Goal: Information Seeking & Learning: Check status

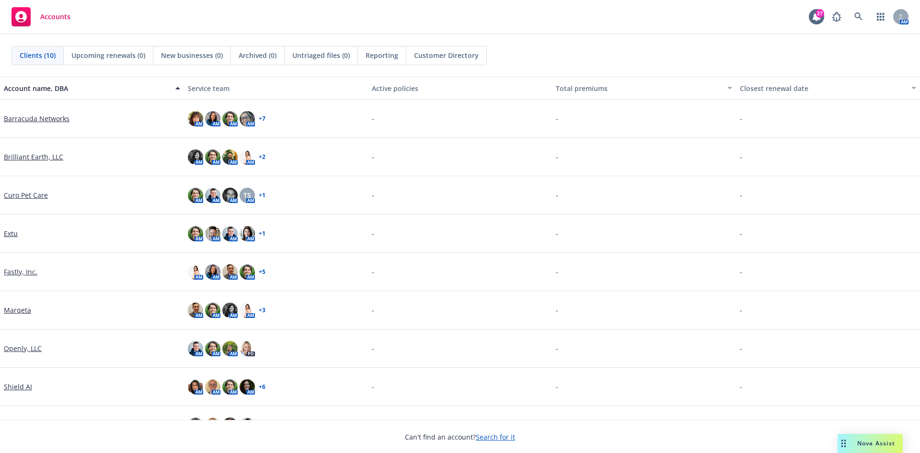
click at [29, 158] on link "Brilliant Earth, LLC" at bounding box center [33, 157] width 59 height 10
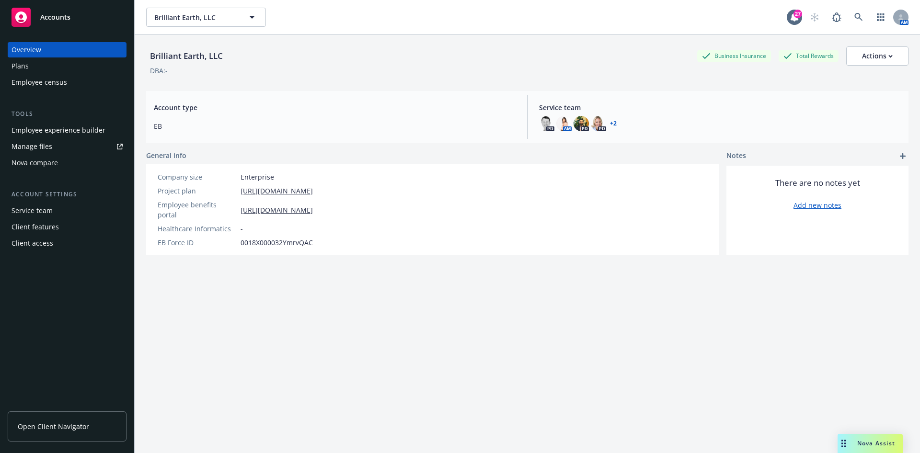
click at [41, 72] on div "Plans" at bounding box center [67, 65] width 111 height 15
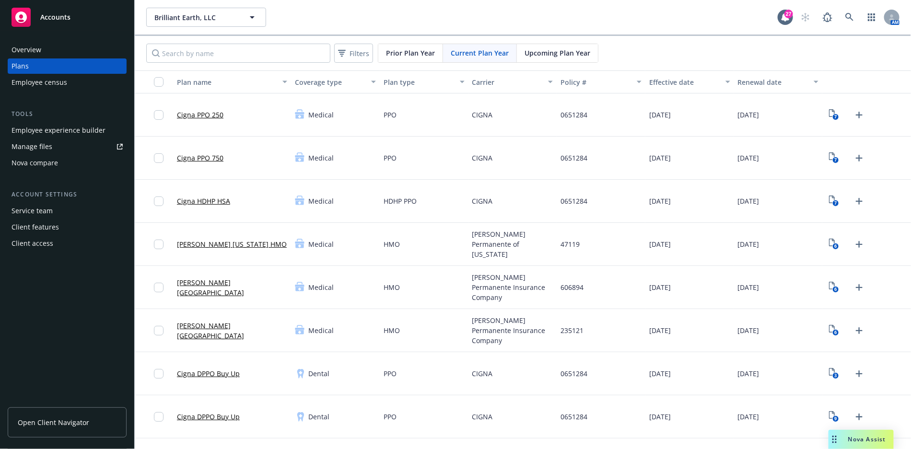
click at [546, 56] on span "Upcoming Plan Year" at bounding box center [557, 53] width 66 height 10
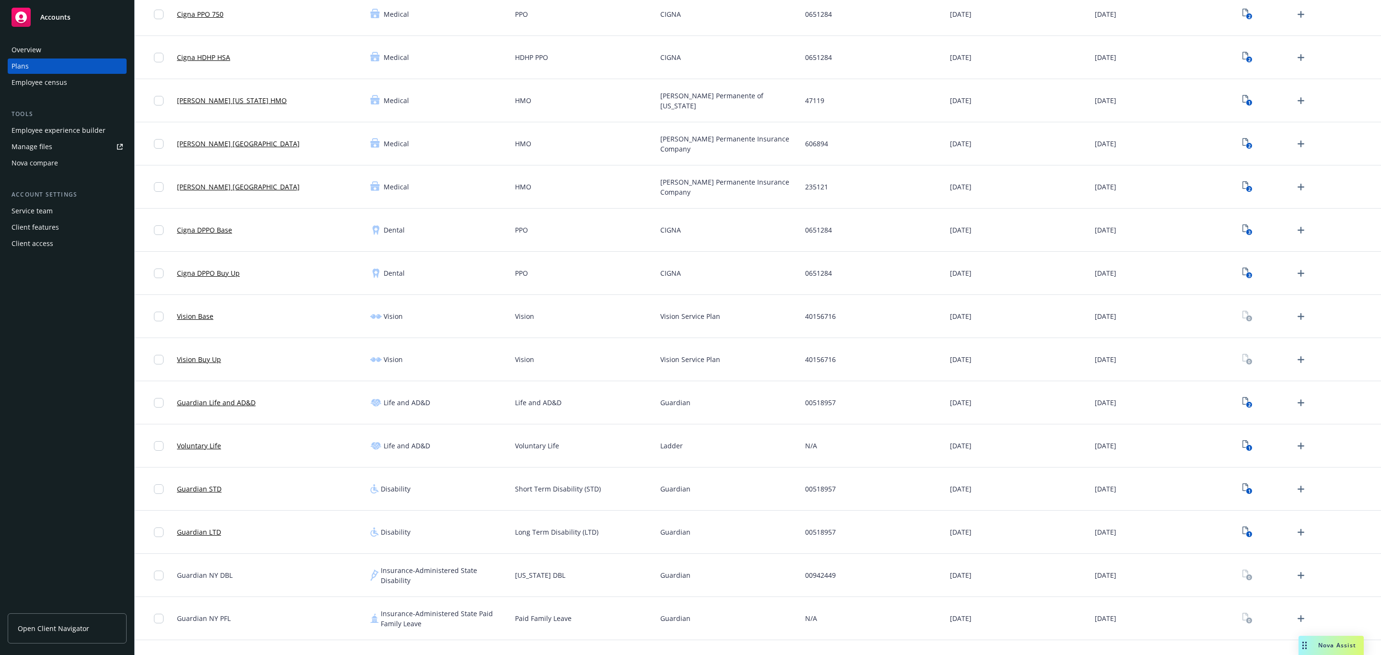
scroll to position [144, 0]
